Goal: Information Seeking & Learning: Learn about a topic

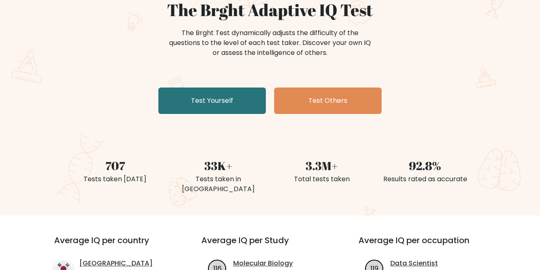
scroll to position [207, 0]
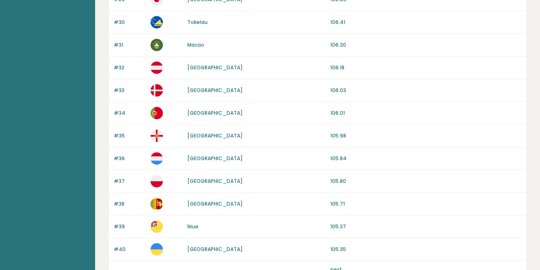
scroll to position [791, 0]
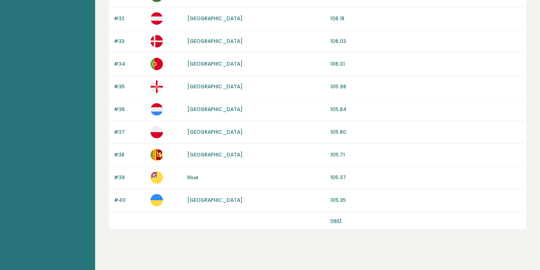
click at [332, 217] on link "next" at bounding box center [336, 220] width 12 height 7
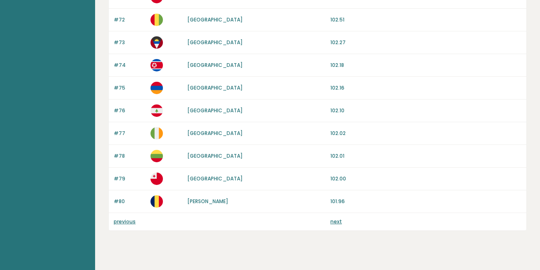
scroll to position [791, 0]
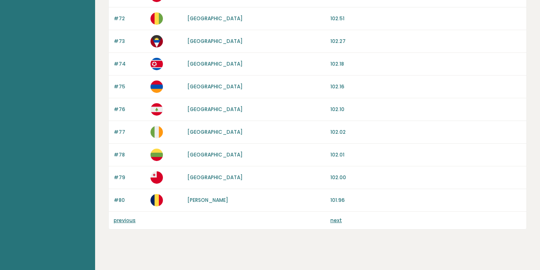
click at [123, 217] on link "previous" at bounding box center [125, 220] width 22 height 7
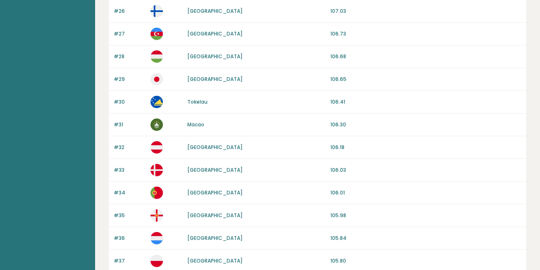
scroll to position [791, 0]
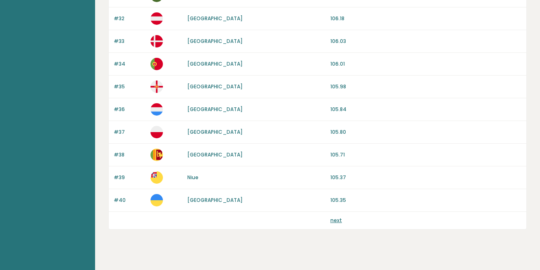
click at [335, 217] on link "next" at bounding box center [336, 220] width 12 height 7
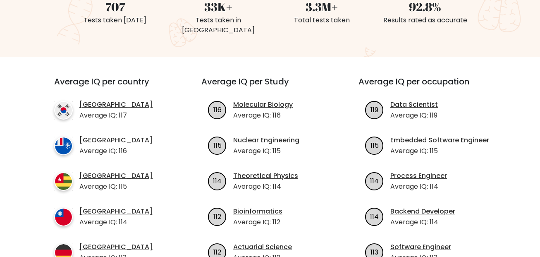
scroll to position [248, 0]
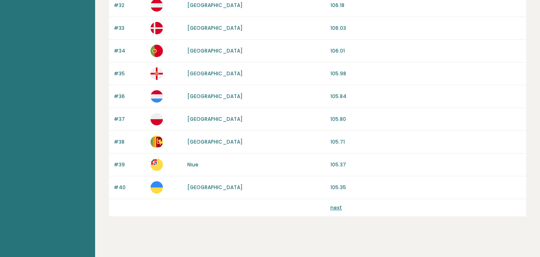
scroll to position [804, 0]
click at [334, 203] on link "next" at bounding box center [336, 206] width 12 height 7
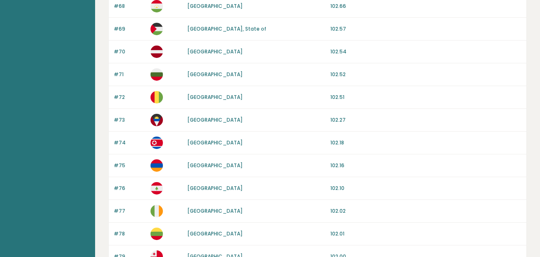
scroll to position [804, 0]
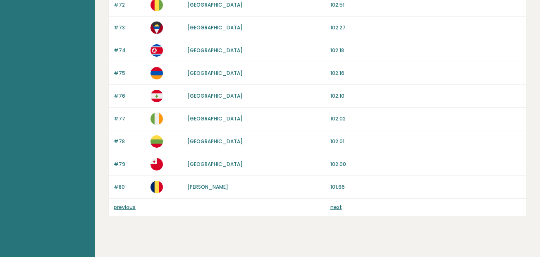
click at [337, 203] on link "next" at bounding box center [336, 206] width 12 height 7
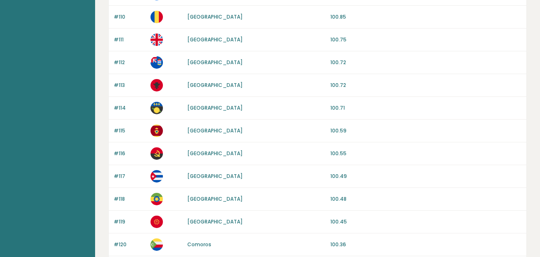
scroll to position [804, 0]
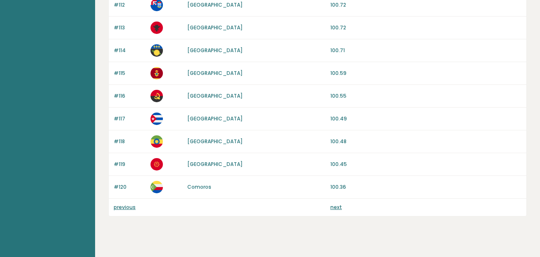
click at [336, 203] on link "next" at bounding box center [336, 206] width 12 height 7
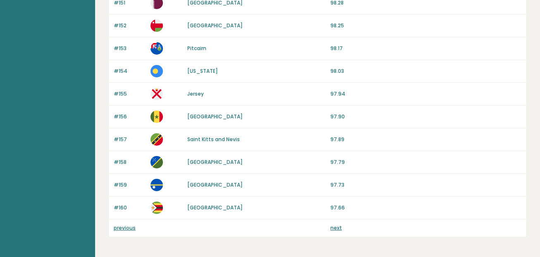
scroll to position [785, 0]
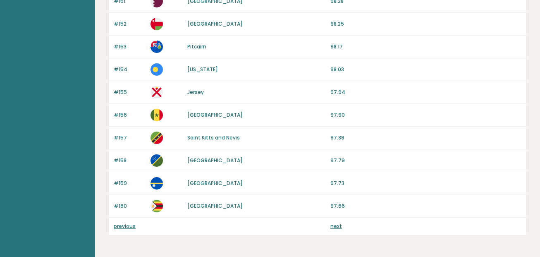
click at [336, 222] on link "next" at bounding box center [336, 225] width 12 height 7
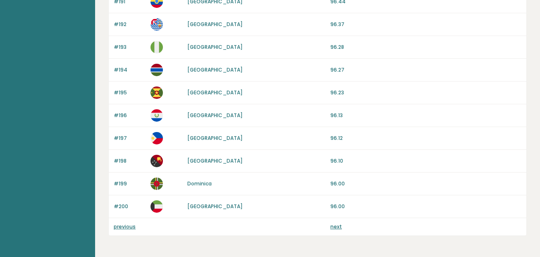
scroll to position [804, 0]
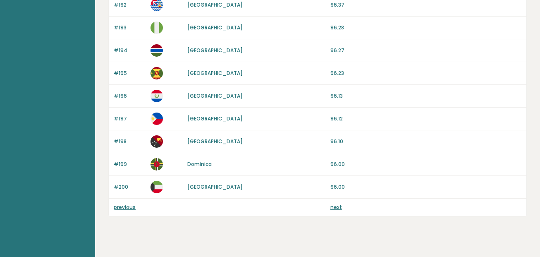
click at [334, 203] on link "next" at bounding box center [336, 206] width 12 height 7
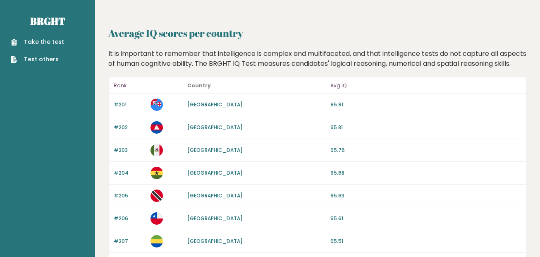
click at [30, 55] on link "Test others" at bounding box center [37, 59] width 53 height 9
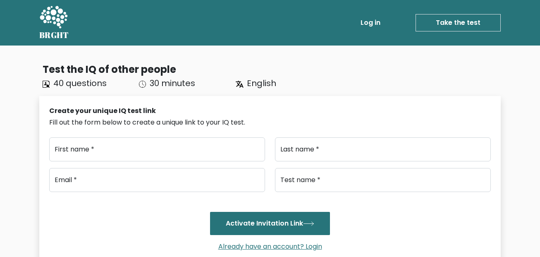
click at [64, 30] on icon at bounding box center [53, 17] width 29 height 25
